Goal: Check status: Check status

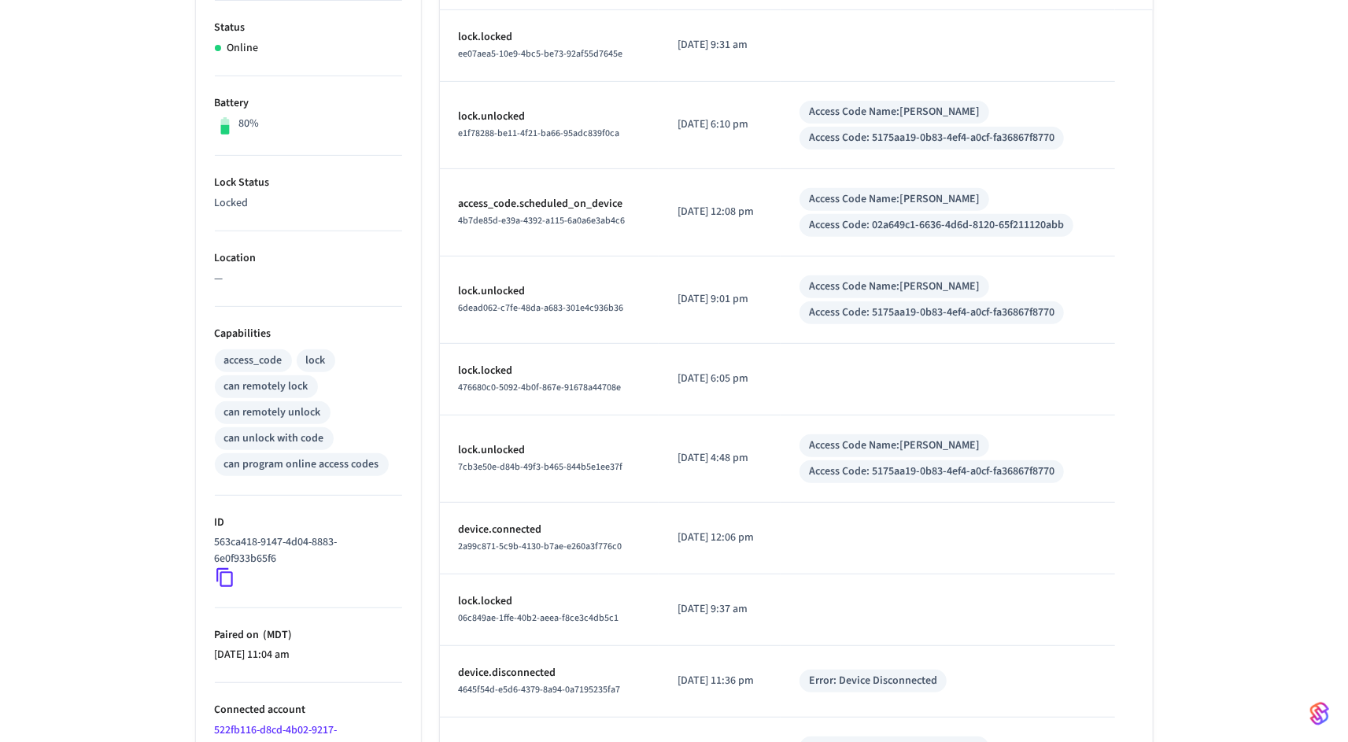
scroll to position [469, 0]
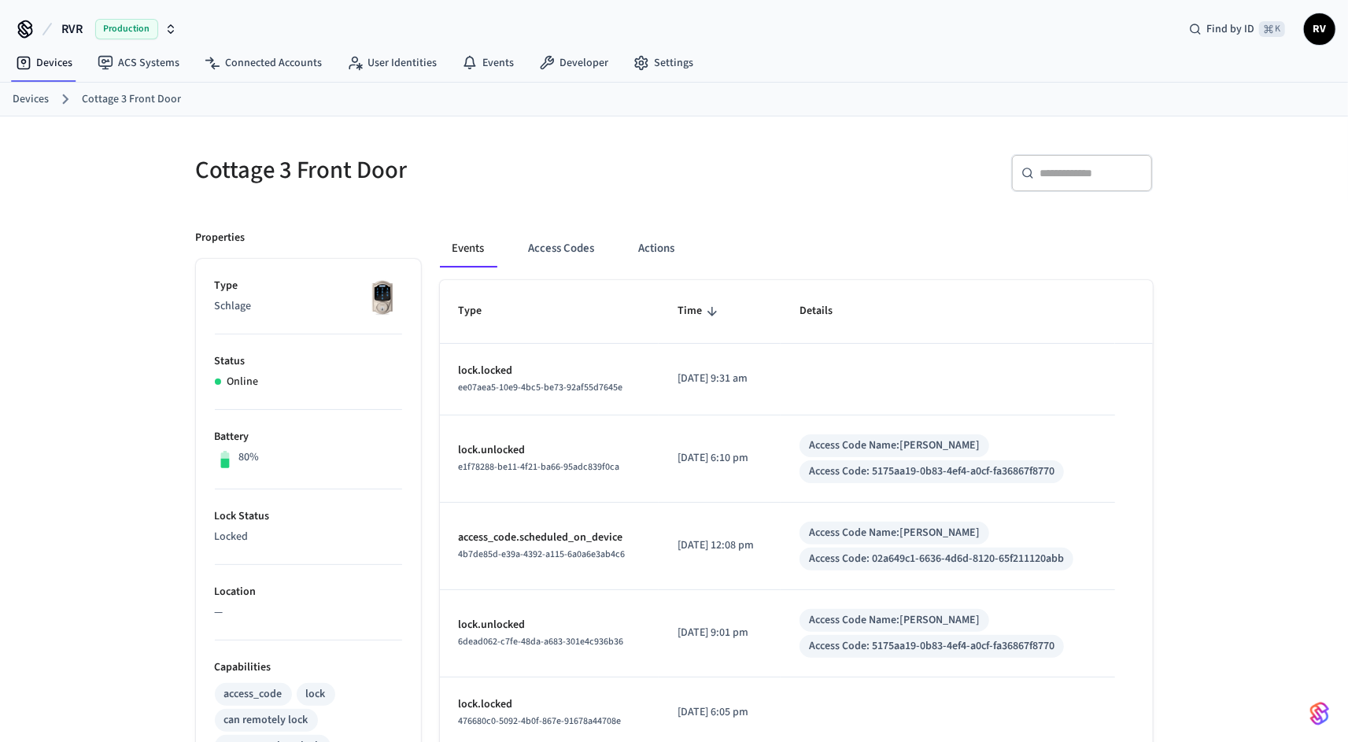
scroll to position [469, 0]
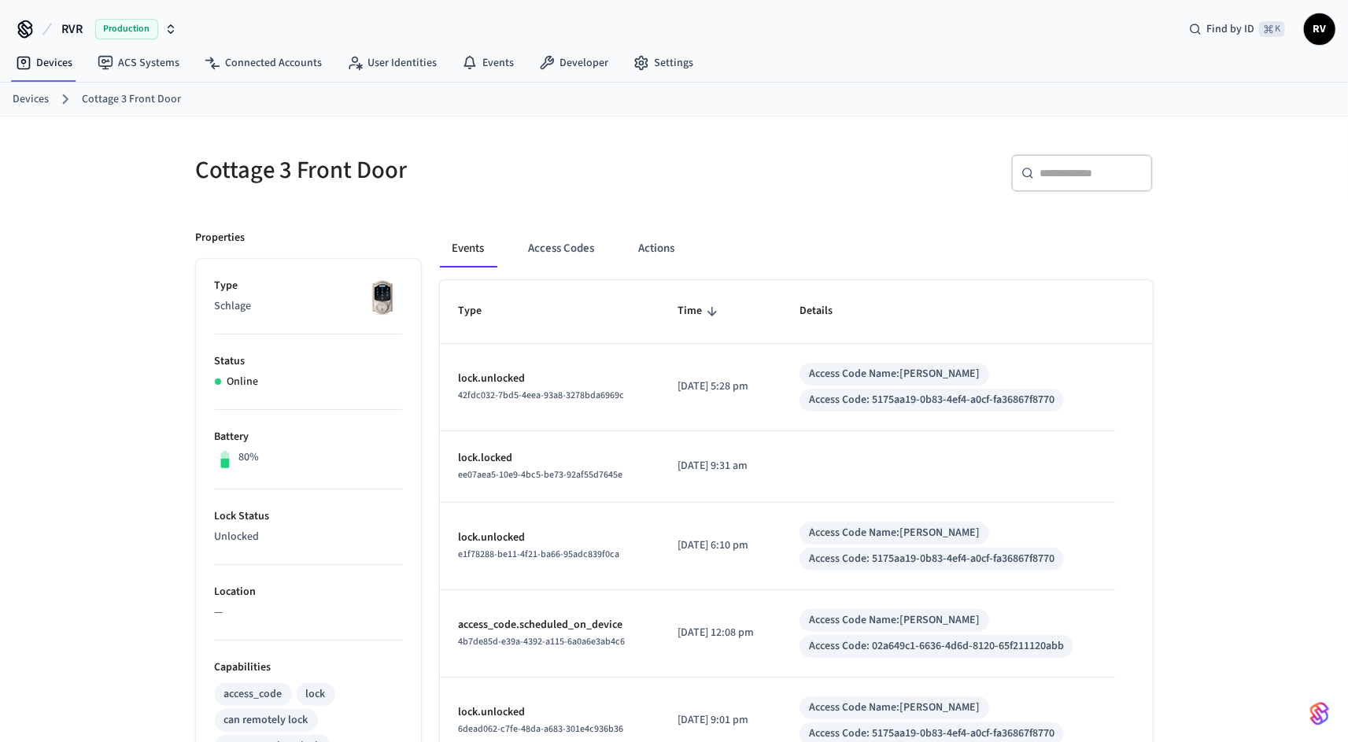
click at [21, 98] on link "Devices" at bounding box center [31, 99] width 36 height 17
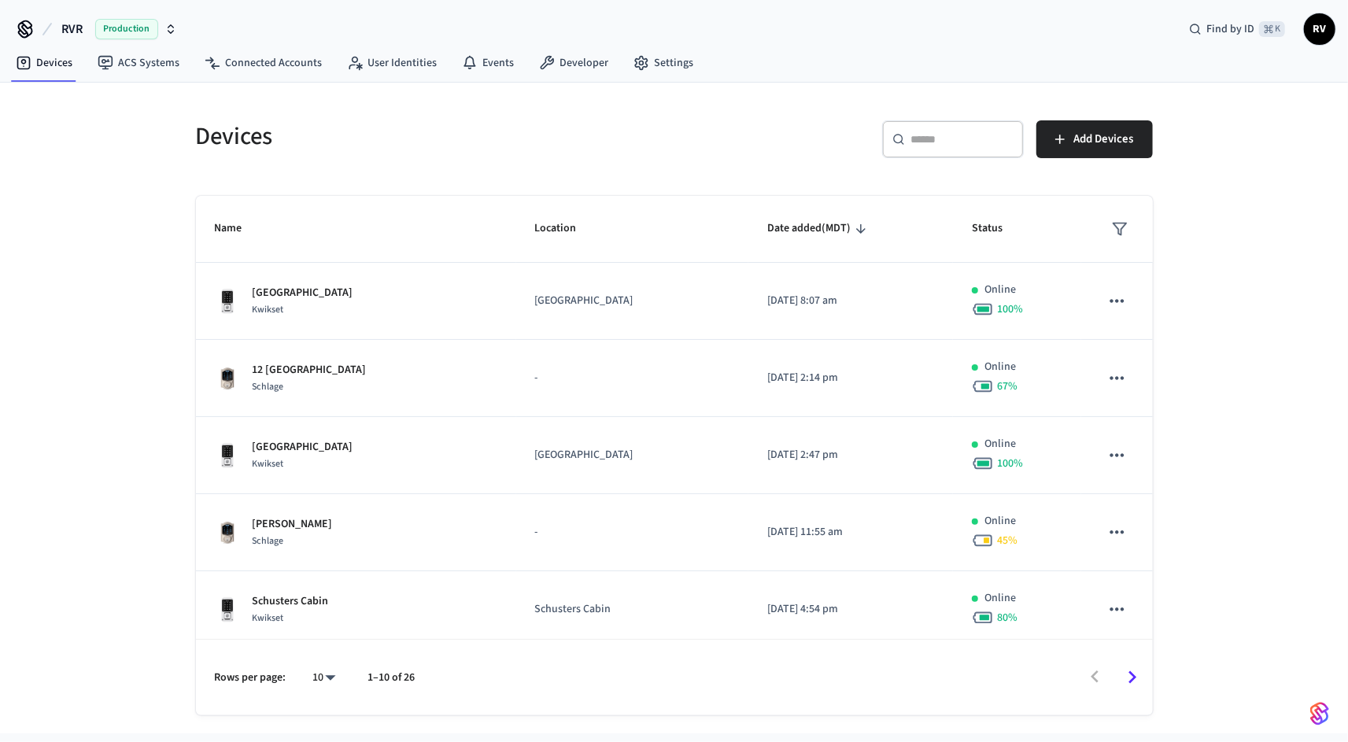
click at [374, 670] on p "1–10 of 26" at bounding box center [391, 677] width 47 height 17
click at [330, 684] on body "RVR Production Find by ID ⌘ K RV Devices ACS Systems Connected Accounts User Id…" at bounding box center [674, 366] width 1348 height 733
click at [328, 691] on li "All" at bounding box center [318, 698] width 42 height 42
type input "**"
click at [917, 131] on input "text" at bounding box center [962, 139] width 102 height 16
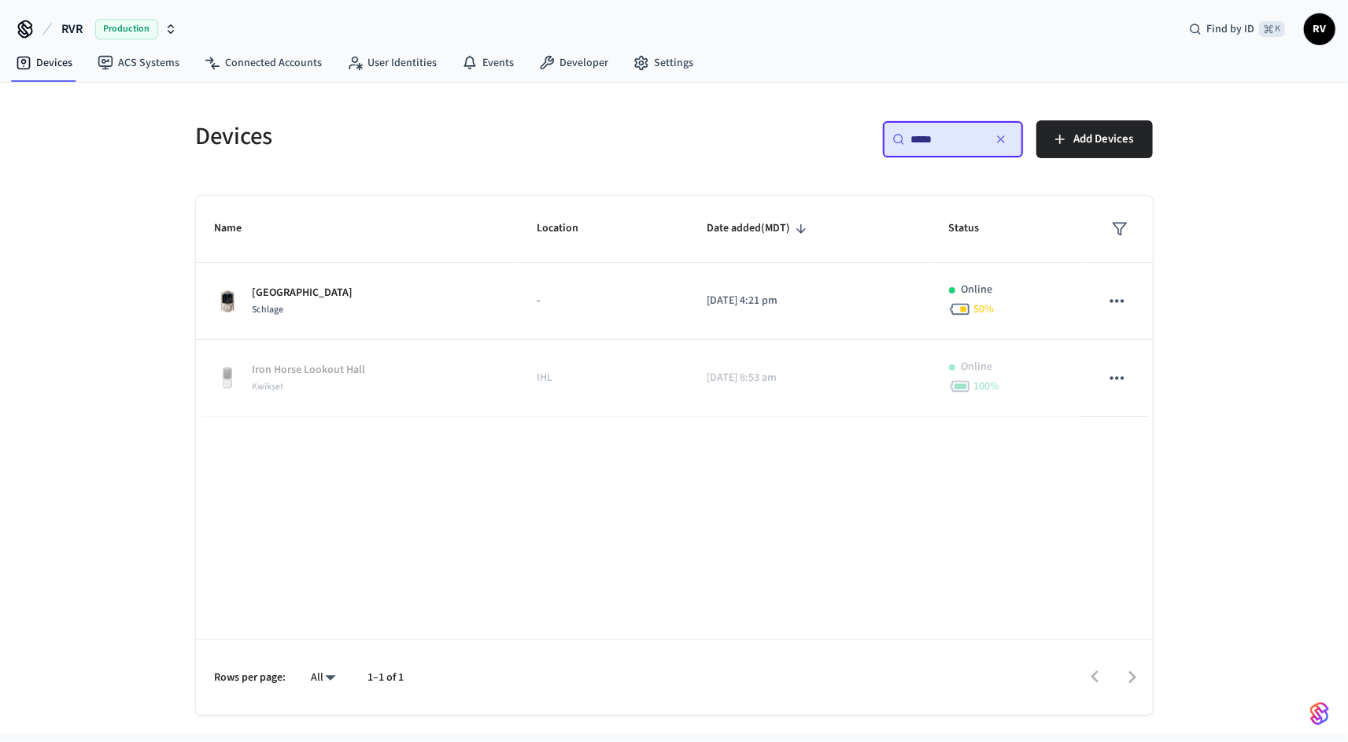
type input "*****"
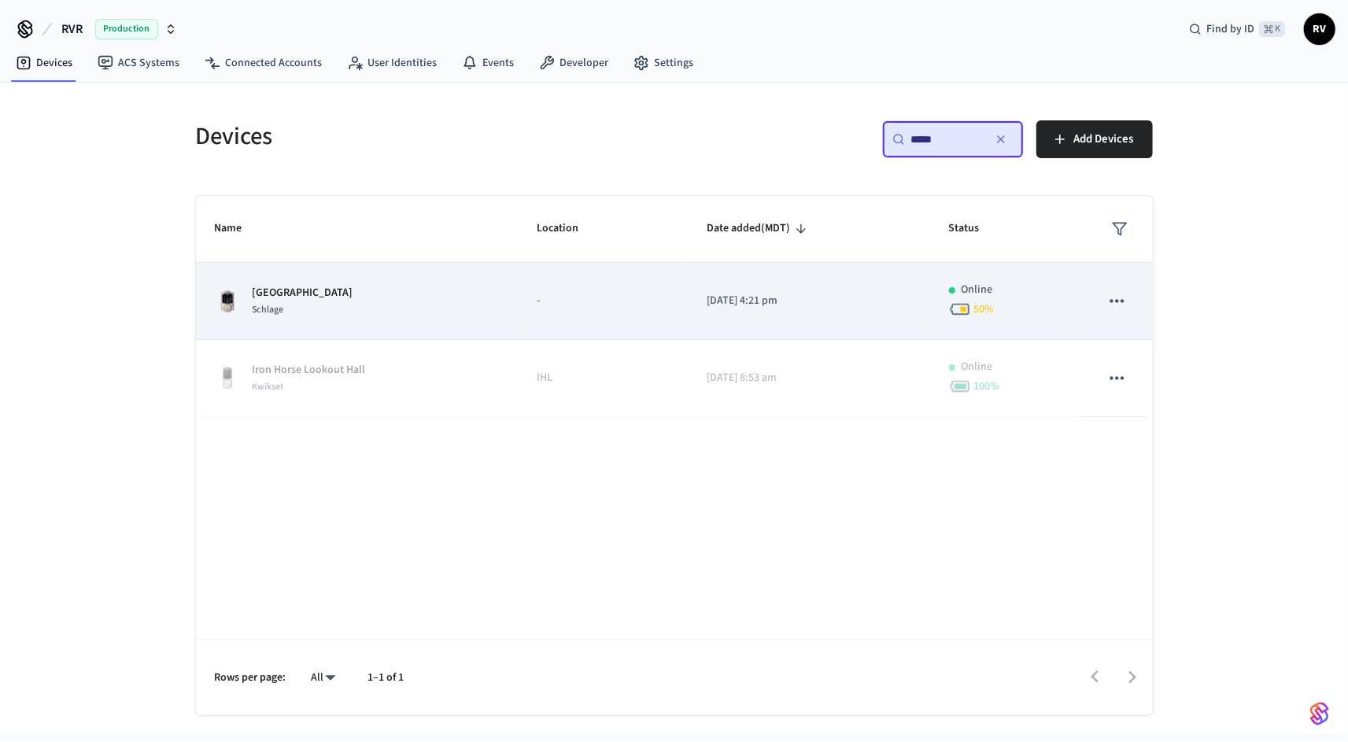
click at [759, 267] on td "[DATE] 4:21 pm" at bounding box center [809, 301] width 242 height 77
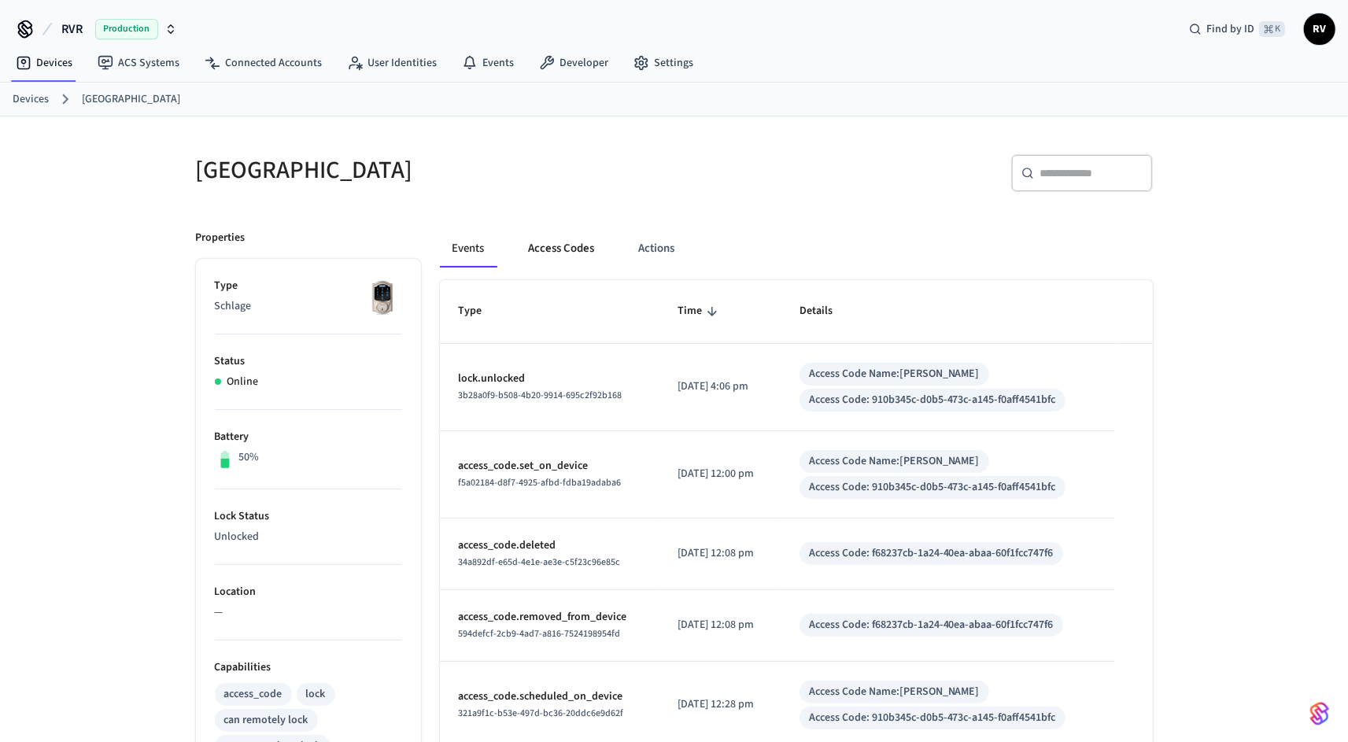
click at [568, 251] on button "Access Codes" at bounding box center [561, 249] width 91 height 38
